Goal: Task Accomplishment & Management: Manage account settings

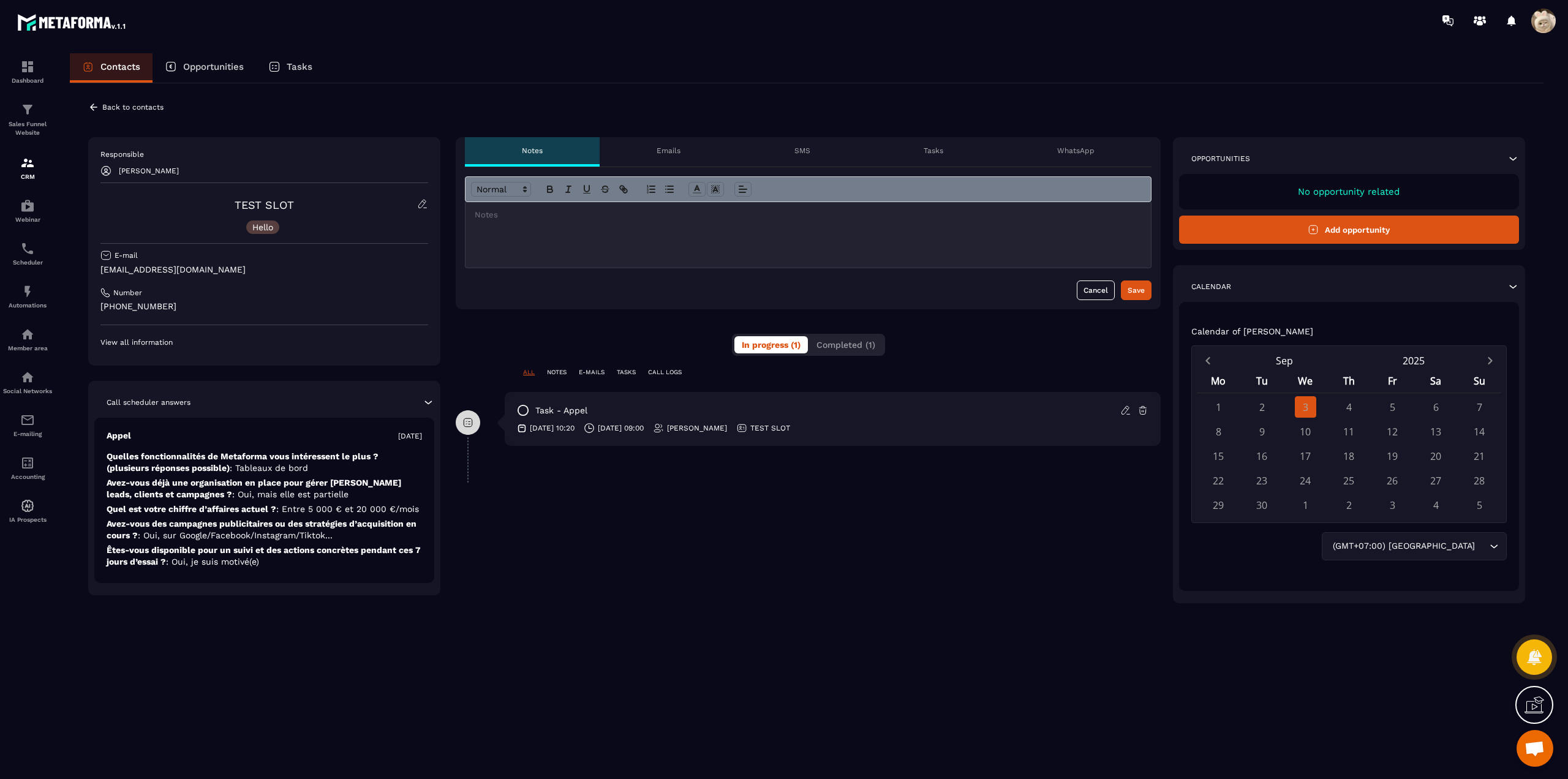
click at [790, 146] on div "SMS" at bounding box center [802, 152] width 130 height 29
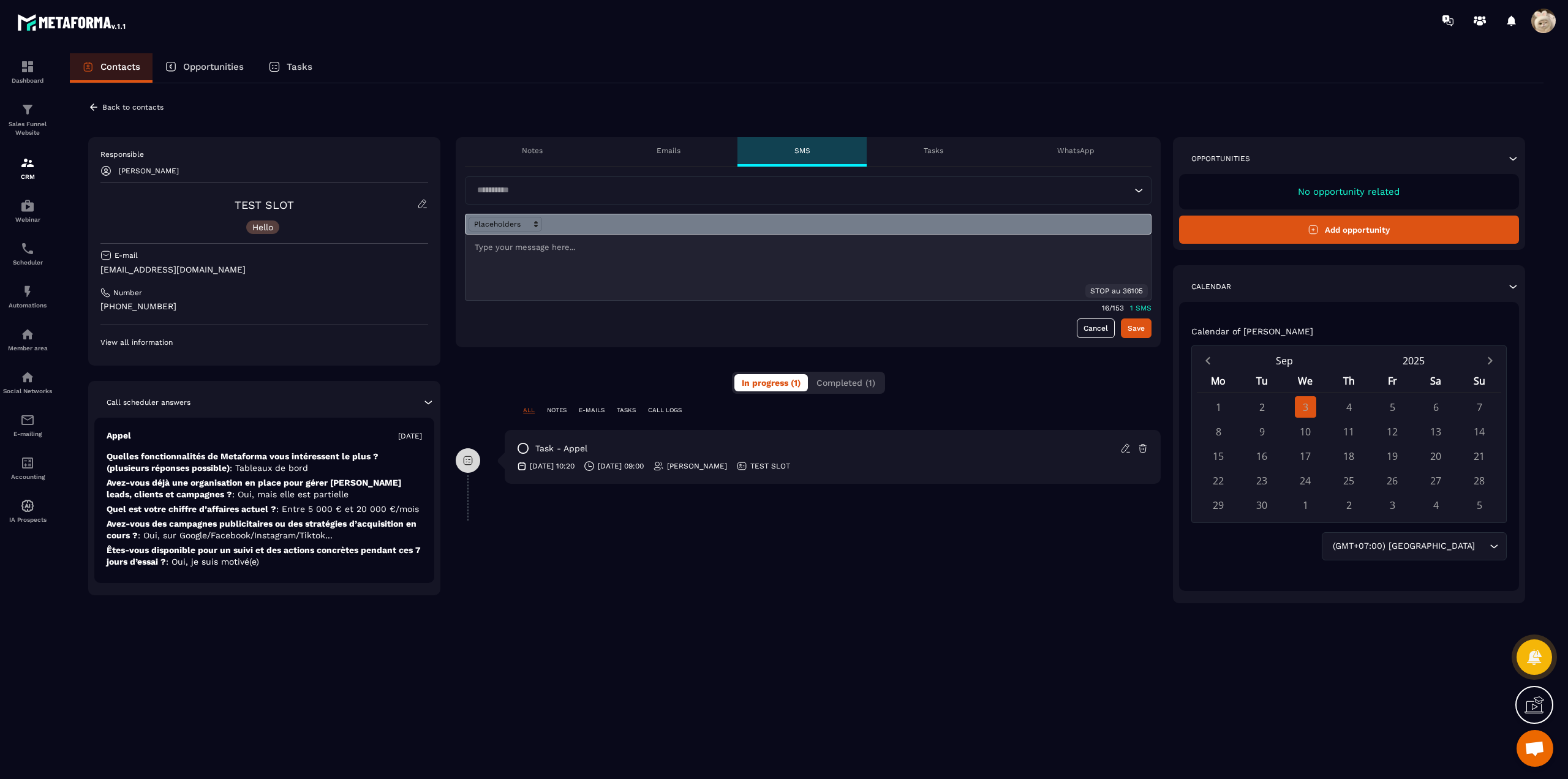
click at [746, 254] on div at bounding box center [808, 268] width 685 height 66
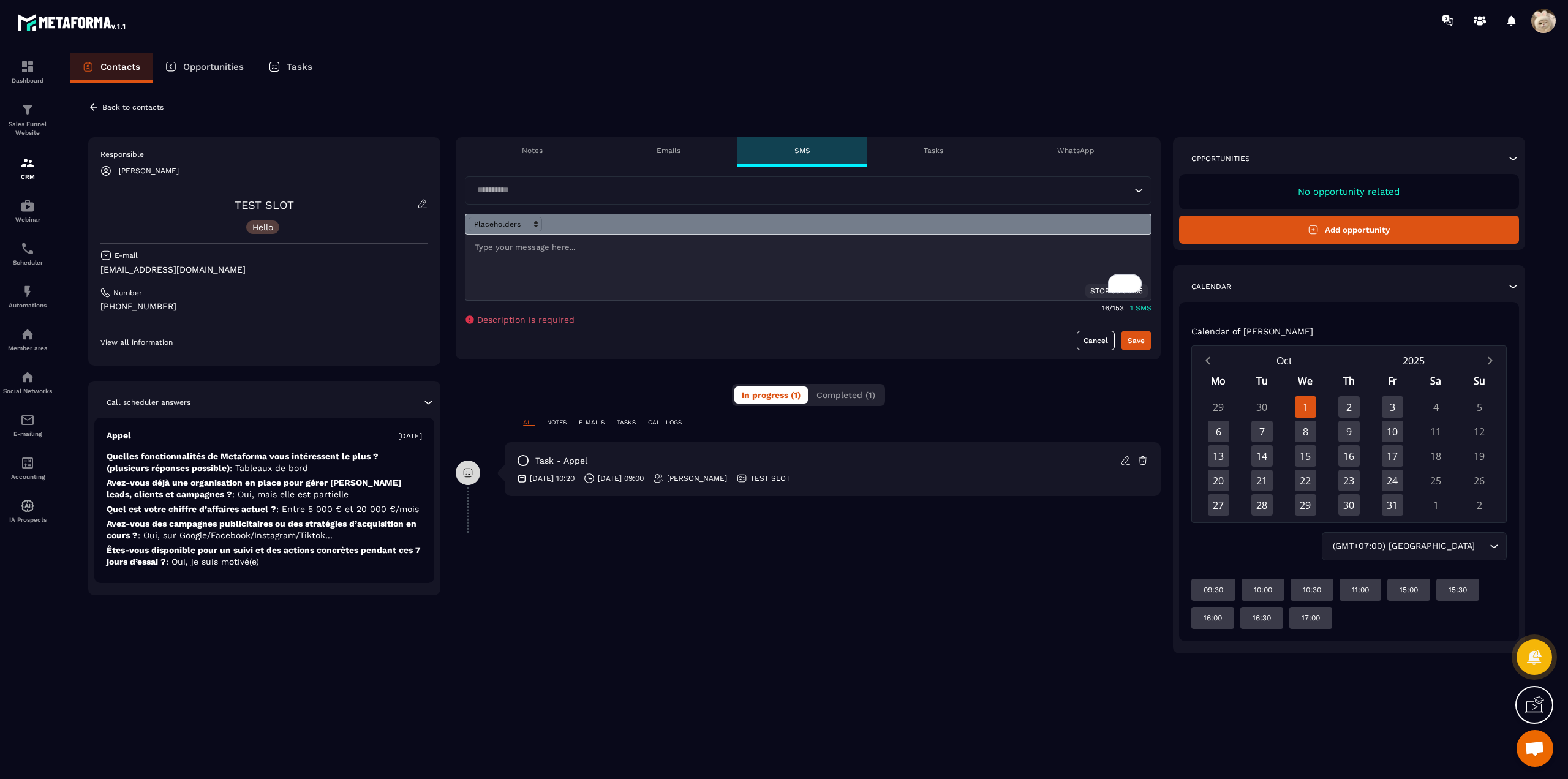
click at [963, 329] on form "Loading... STOP au [PHONE_NUMBER]/ 153 1 SMS Description is required Cancel Save" at bounding box center [808, 263] width 687 height 174
click at [1116, 308] on p "153" at bounding box center [1118, 308] width 12 height 8
click at [614, 351] on div "Loading... STOP au [PHONE_NUMBER]/ 153 1 SMS Description is required Cancel Save" at bounding box center [808, 263] width 705 height 193
click at [575, 261] on div "To enrich screen reader interactions, please activate Accessibility in Grammarl…" at bounding box center [808, 268] width 685 height 66
click at [1080, 310] on div "16/ 153 1 SMS" at bounding box center [808, 306] width 687 height 12
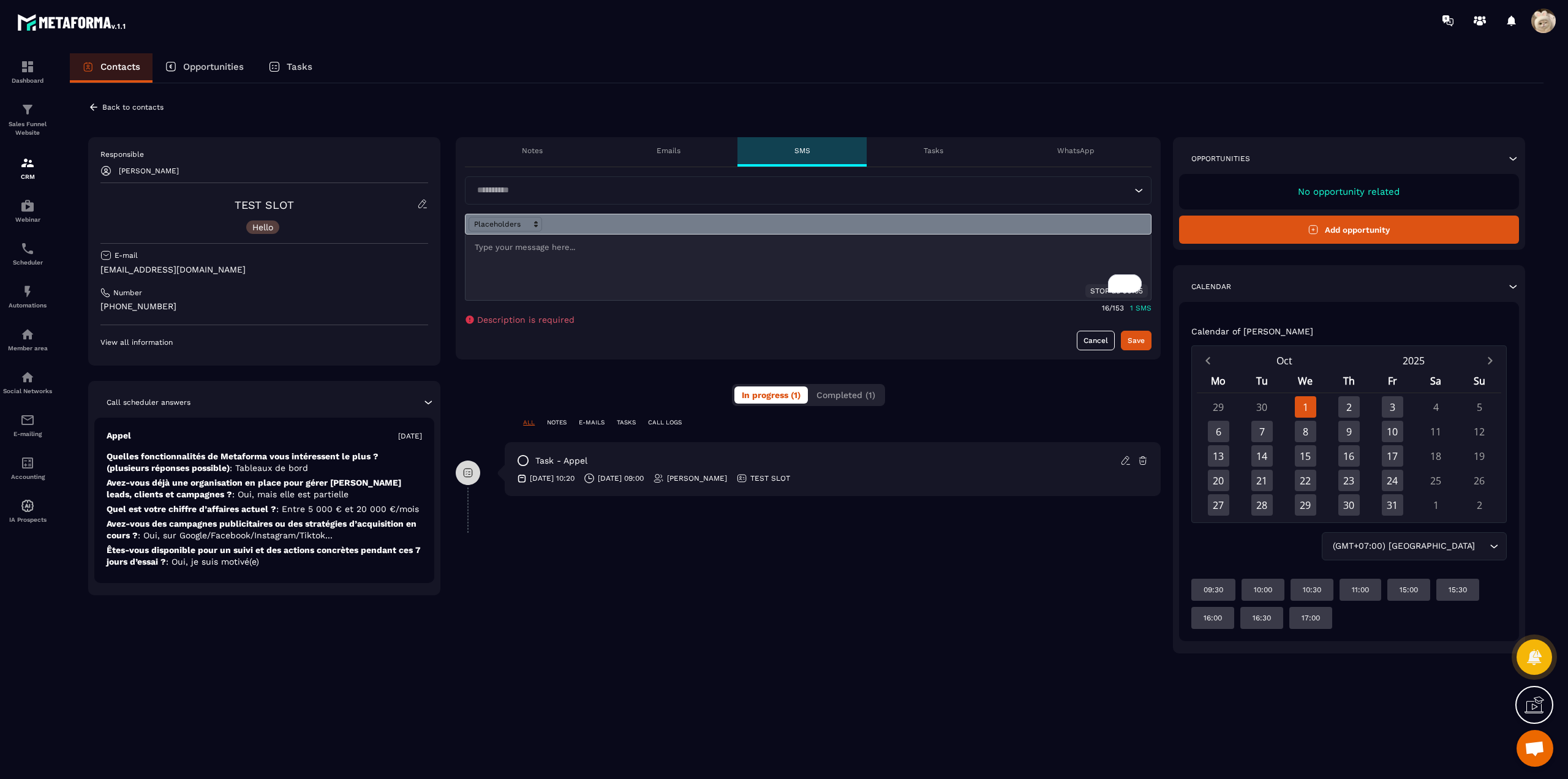
click at [656, 255] on div "To enrich screen reader interactions, please activate Accessibility in Grammarl…" at bounding box center [808, 268] width 685 height 66
click at [1556, 17] on div at bounding box center [1547, 21] width 30 height 22
click at [1545, 24] on span at bounding box center [1543, 20] width 24 height 24
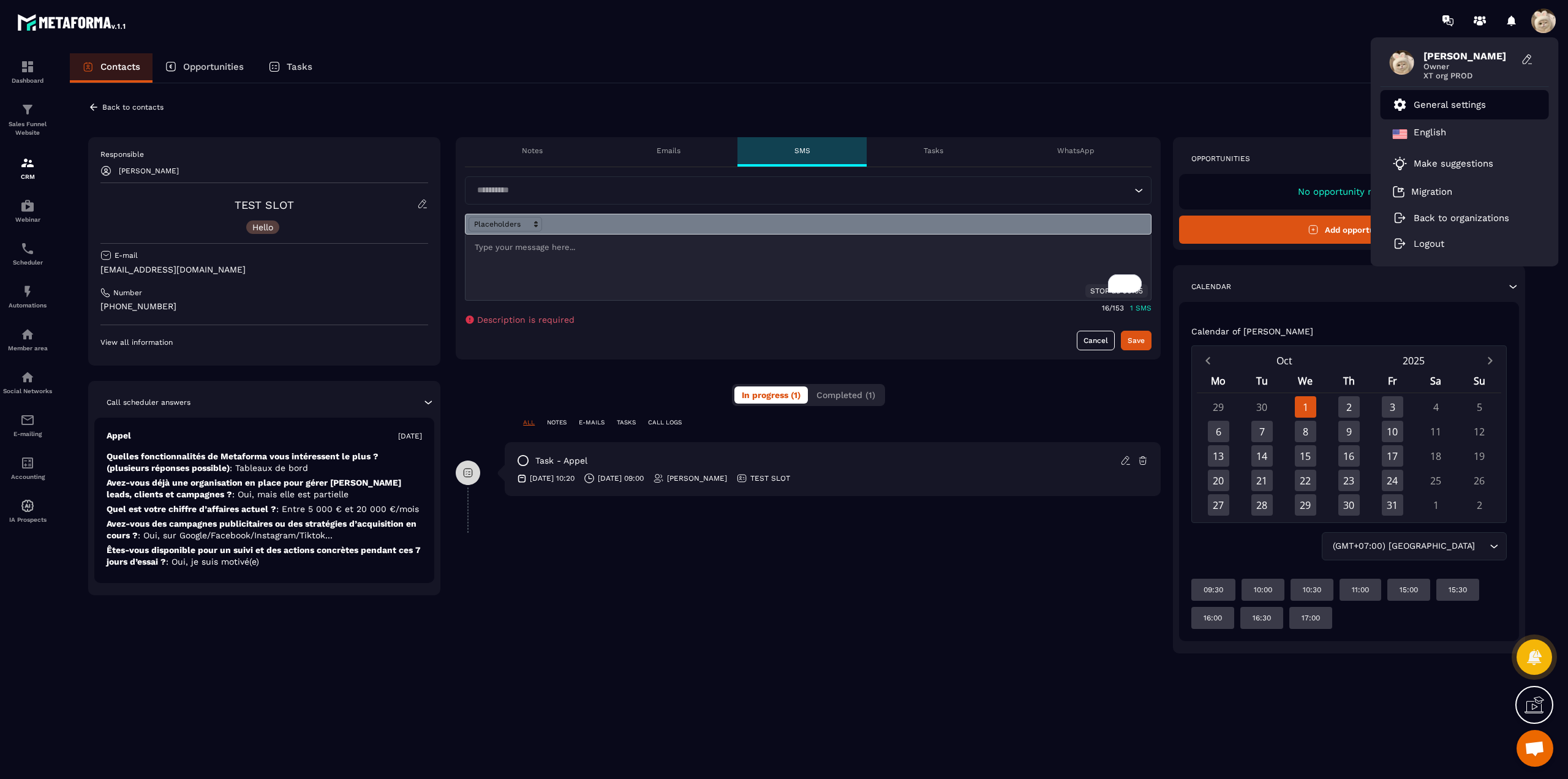
click at [1426, 103] on p "General settings" at bounding box center [1450, 105] width 72 height 11
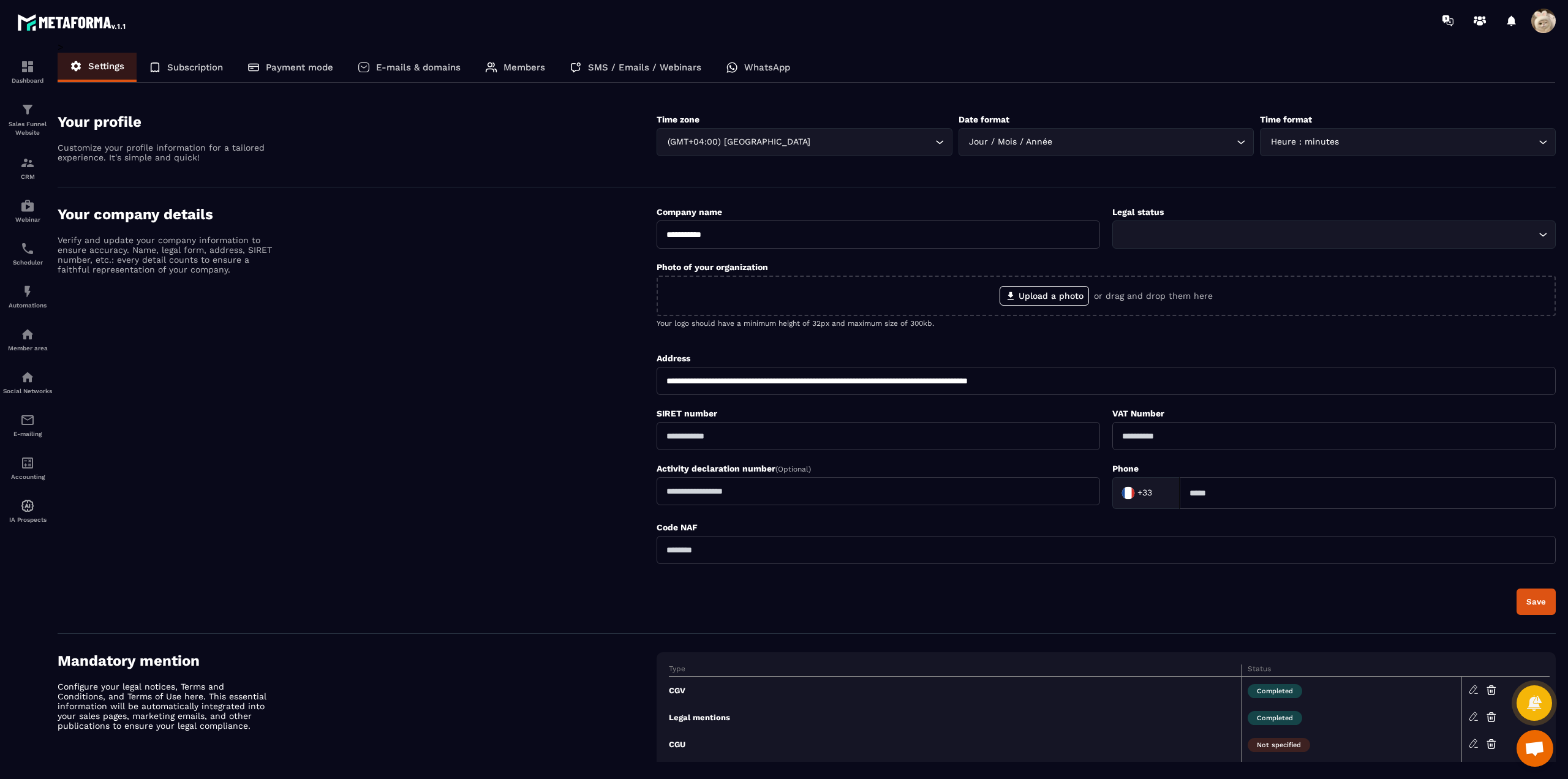
click at [314, 68] on p "Payment mode" at bounding box center [299, 67] width 67 height 11
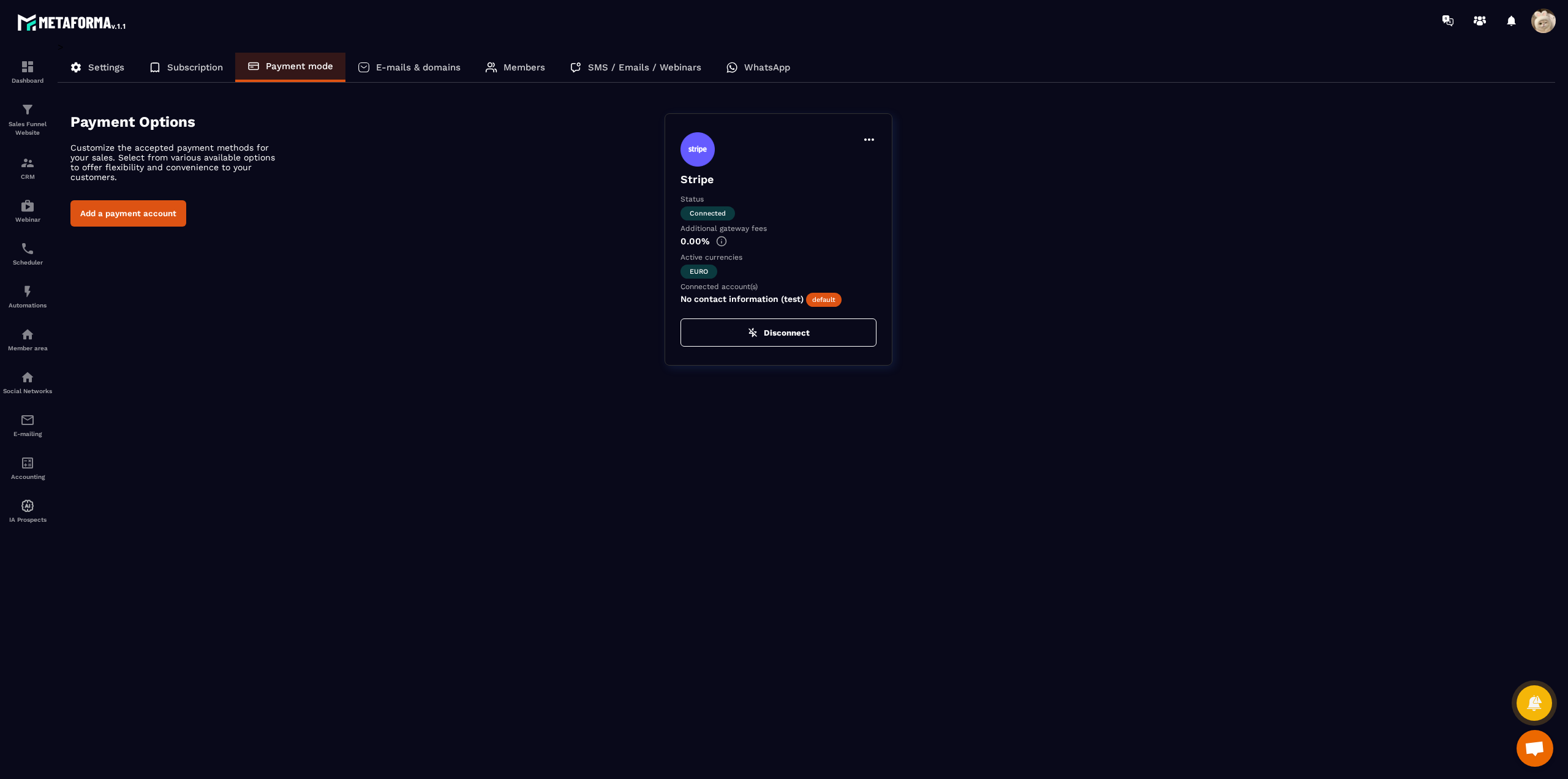
click at [723, 483] on div "> Settings Subscription Payment mode E-mails & domains Members SMS / Emails / W…" at bounding box center [807, 401] width 1498 height 721
click at [759, 331] on button "Disconnect" at bounding box center [778, 333] width 196 height 28
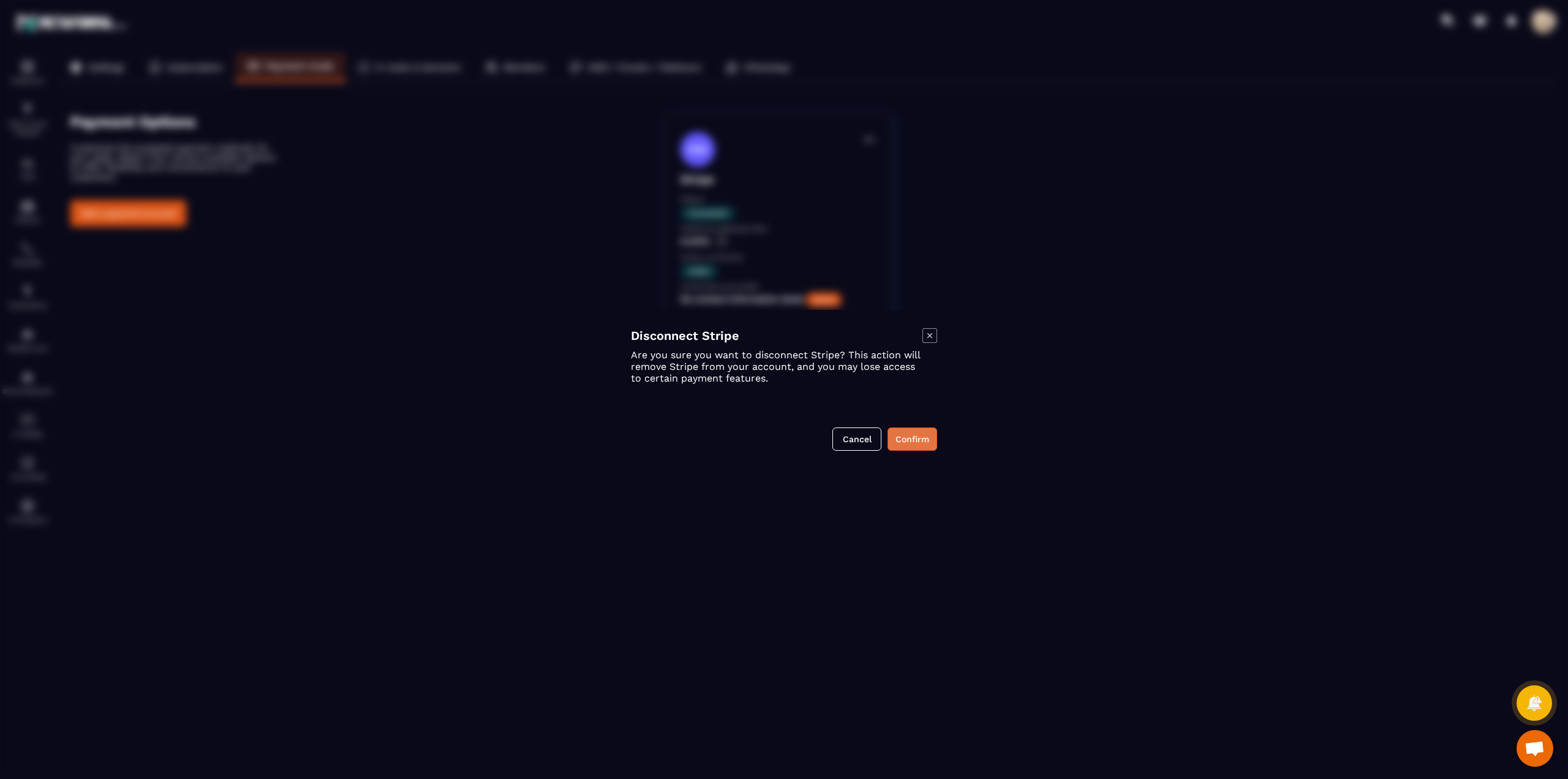
click at [908, 442] on button "Confirm" at bounding box center [913, 439] width 50 height 24
